Goal: Communication & Community: Answer question/provide support

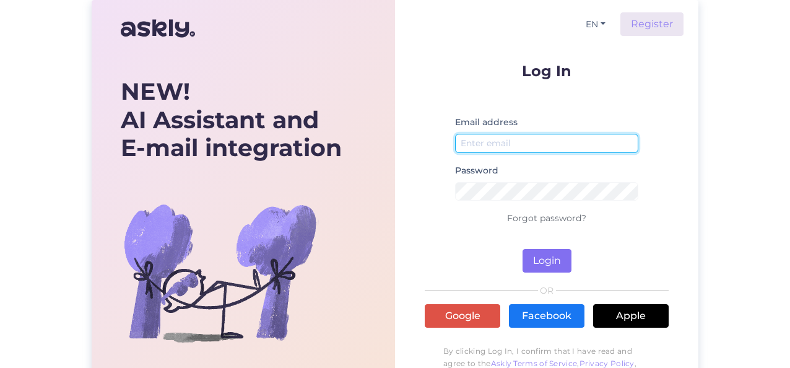
type input "[PERSON_NAME][EMAIL_ADDRESS][DOMAIN_NAME]"
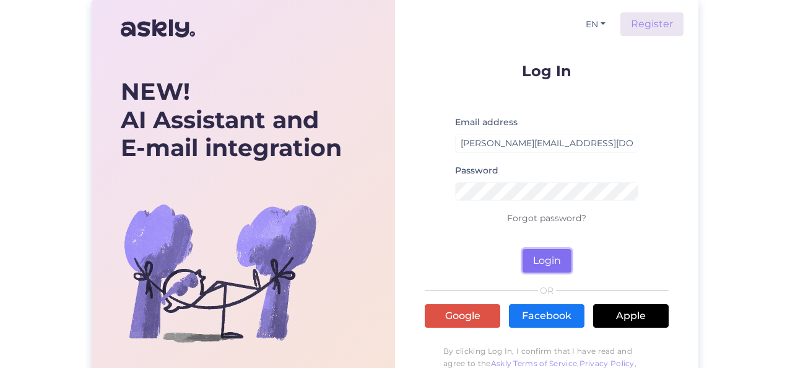
drag, startPoint x: 553, startPoint y: 257, endPoint x: 547, endPoint y: 255, distance: 6.5
click at [553, 257] on button "Login" at bounding box center [546, 261] width 49 height 24
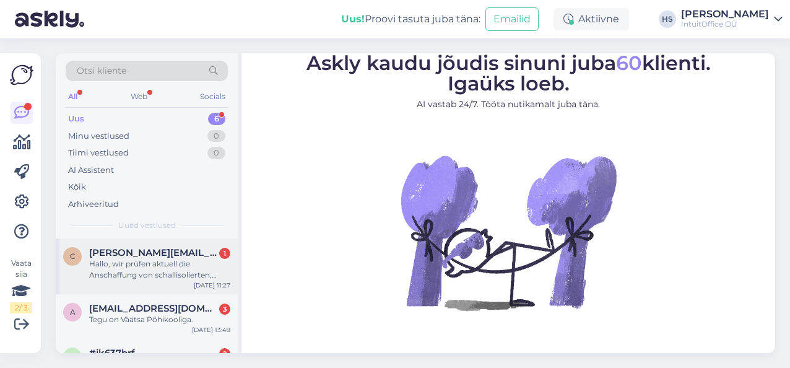
click at [140, 270] on div "Hallo, wir prüfen aktuell die Anschaffung von schallisolierten, nachhaltigen un…" at bounding box center [159, 269] width 141 height 22
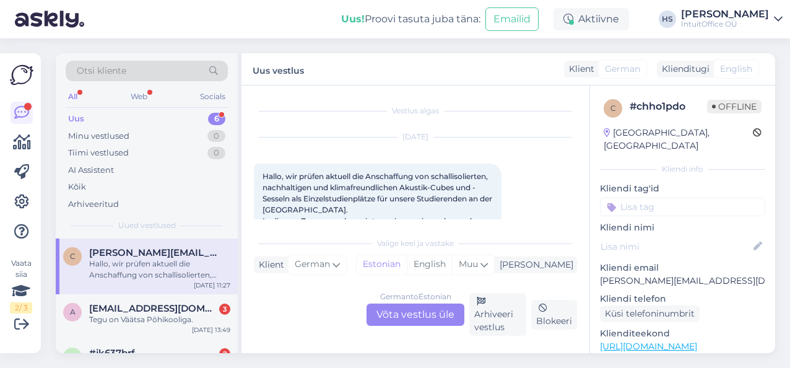
scroll to position [26, 0]
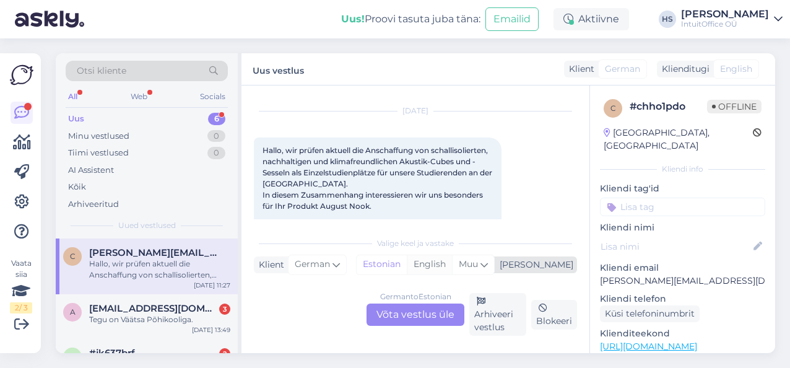
click at [452, 262] on div "English" at bounding box center [429, 264] width 45 height 19
click at [407, 264] on div "Estonian" at bounding box center [382, 264] width 50 height 19
click at [418, 313] on div "German to Estonian Võta vestlus üle" at bounding box center [415, 314] width 98 height 22
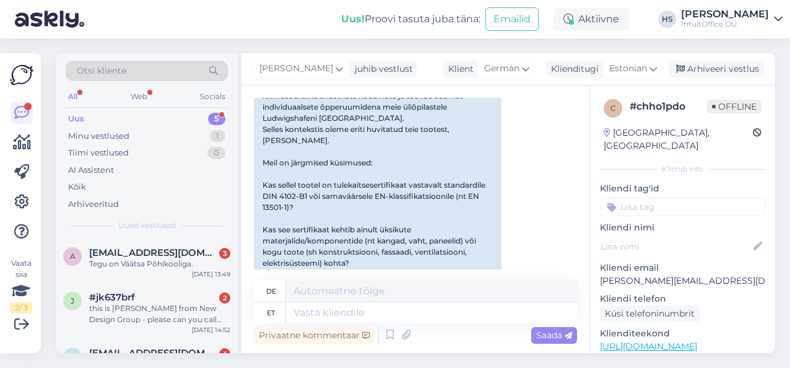
scroll to position [276, 0]
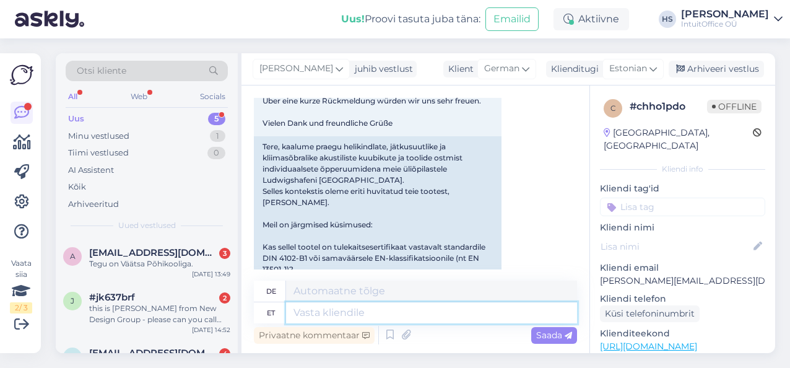
click at [332, 314] on textarea at bounding box center [431, 312] width 291 height 21
paste textarea "Hello! We're so glad you liked our products and thank you for your question! I'…"
type textarea "Hello! We're so glad you liked our products and thank you for your question! I'…"
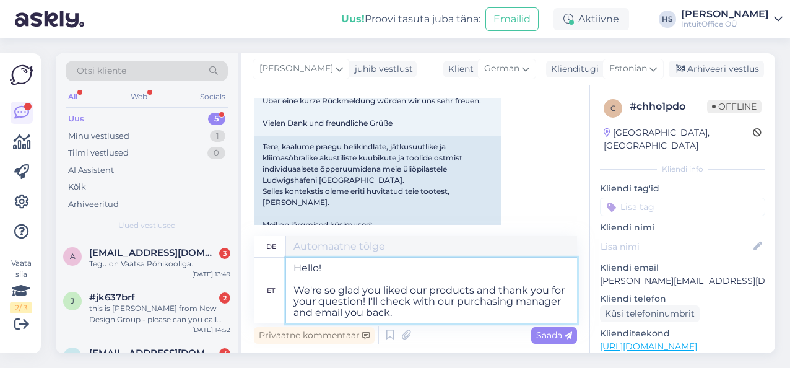
type textarea "Hallo! Wir freuen uns, dass Ihnen unsere Produkte gefallen haben und danken Ihn…"
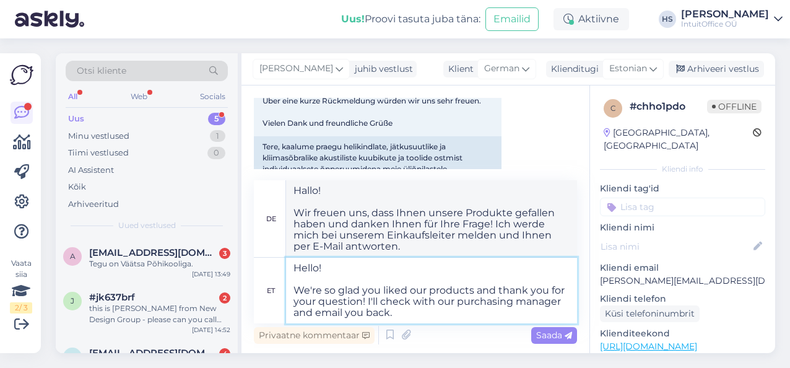
click at [422, 313] on textarea "Hello! We're so glad you liked our products and thank you for your question! I'…" at bounding box center [431, 290] width 291 height 66
type textarea "Hello! We're so glad you liked our products and thank you for your question! I'…"
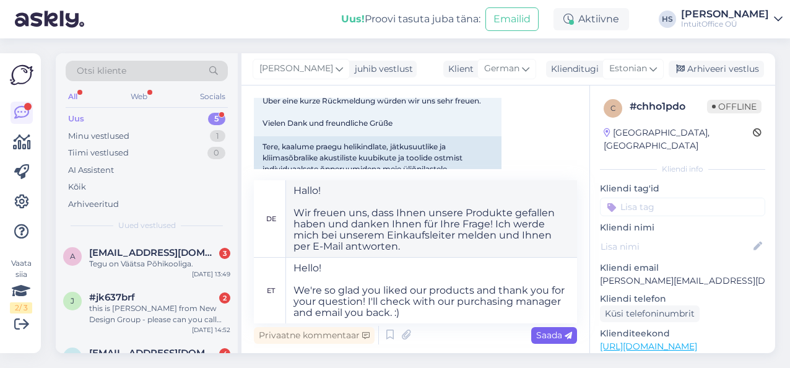
click at [552, 330] on span "Saada" at bounding box center [554, 334] width 36 height 11
type textarea "Hallo! Wir freuen uns, dass Ihnen unsere Produkte gefallen und danken Ihnen für…"
click at [550, 333] on span "Saada" at bounding box center [554, 334] width 36 height 11
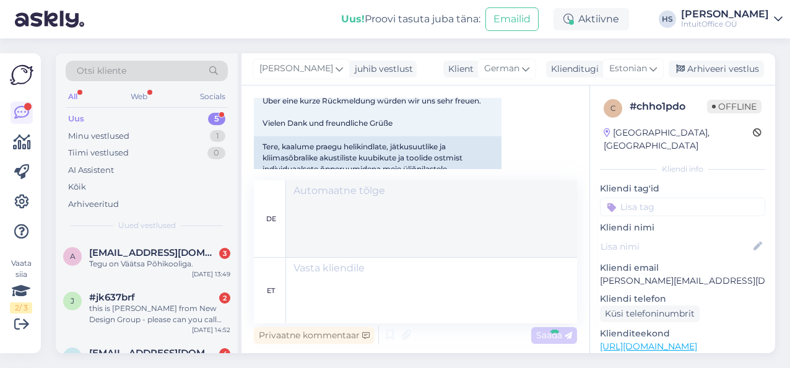
scroll to position [563, 0]
